Goal: Use online tool/utility: Use online tool/utility

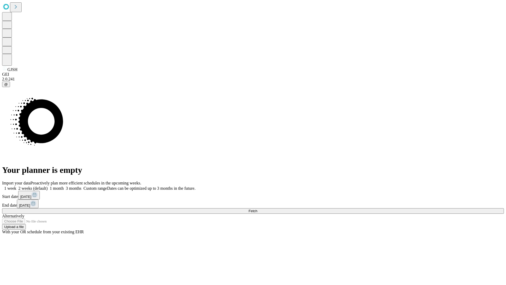
click at [257, 209] on span "Fetch" at bounding box center [253, 211] width 9 height 4
